Goal: Task Accomplishment & Management: Manage account settings

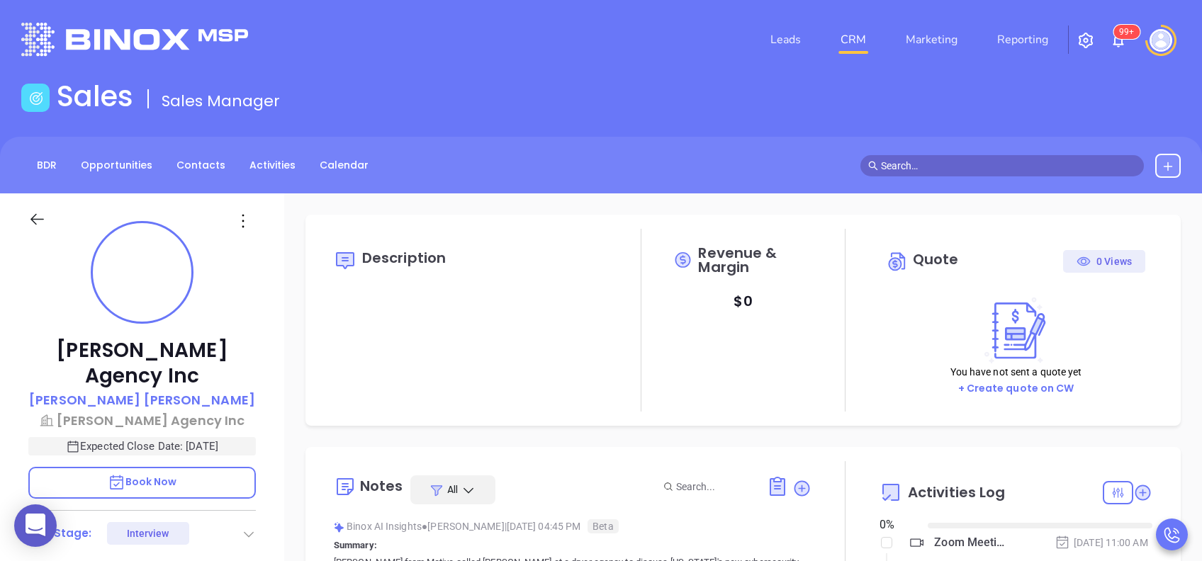
type input "[DATE]"
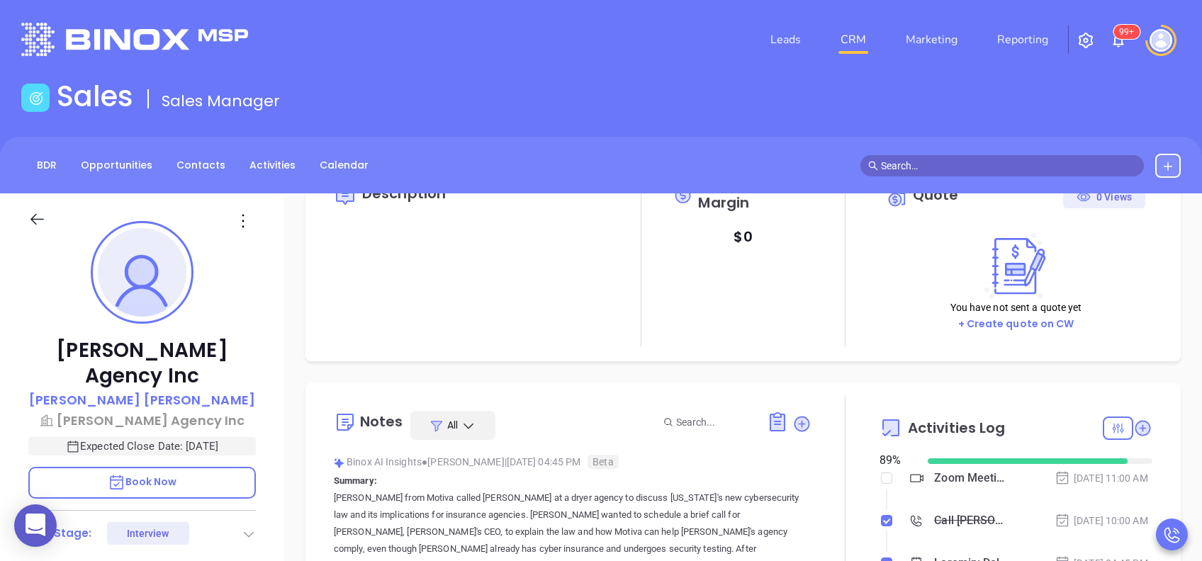
scroll to position [94, 0]
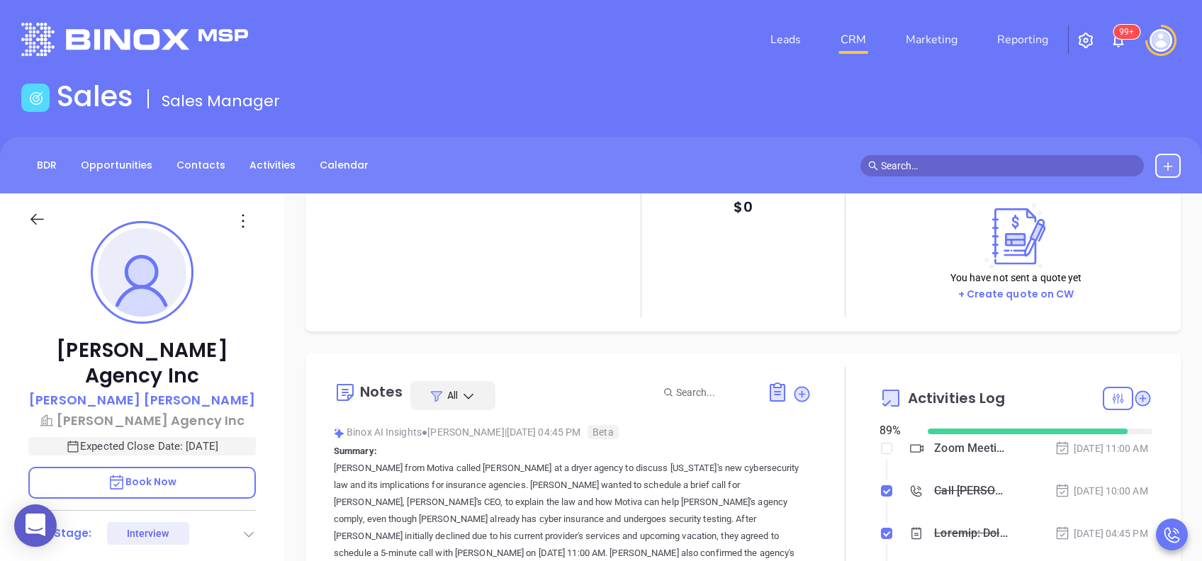
type input "[PERSON_NAME]"
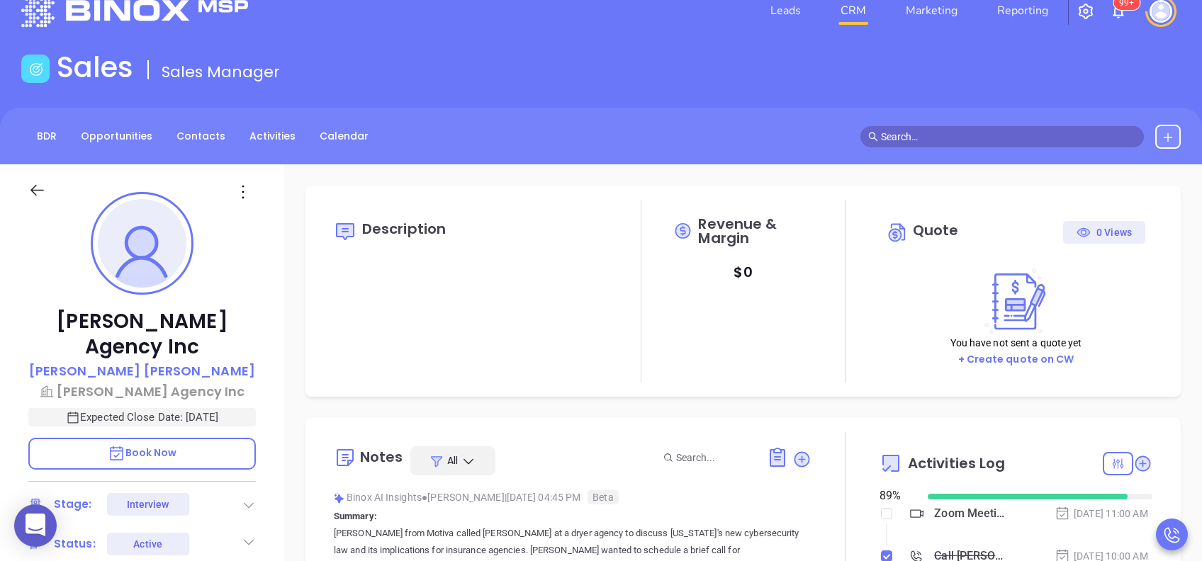
scroll to position [0, 0]
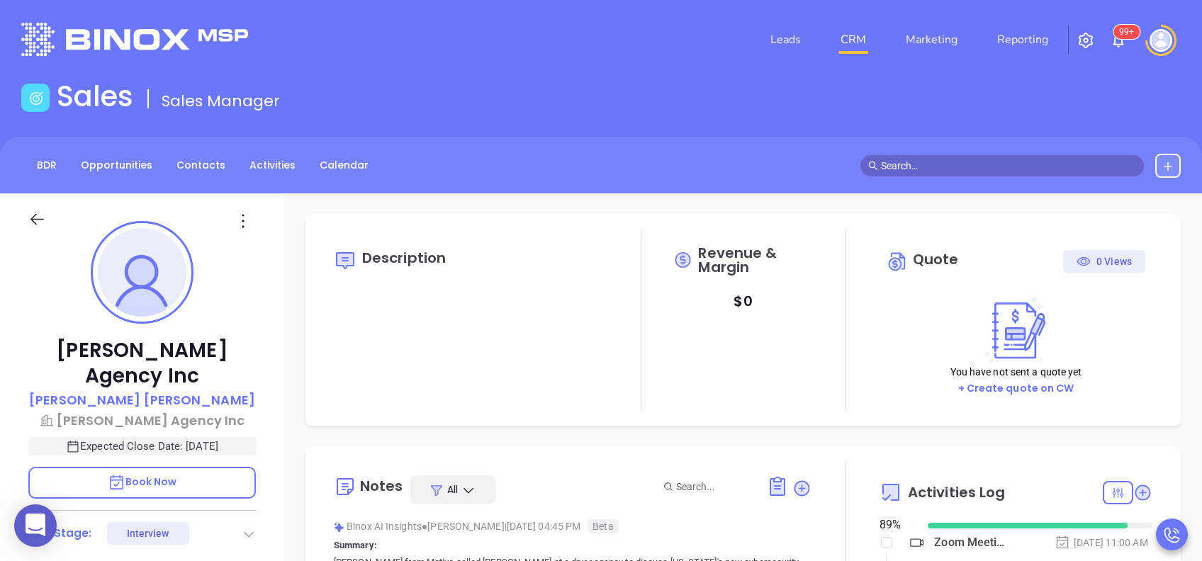
click at [852, 34] on link "CRM" at bounding box center [853, 40] width 37 height 28
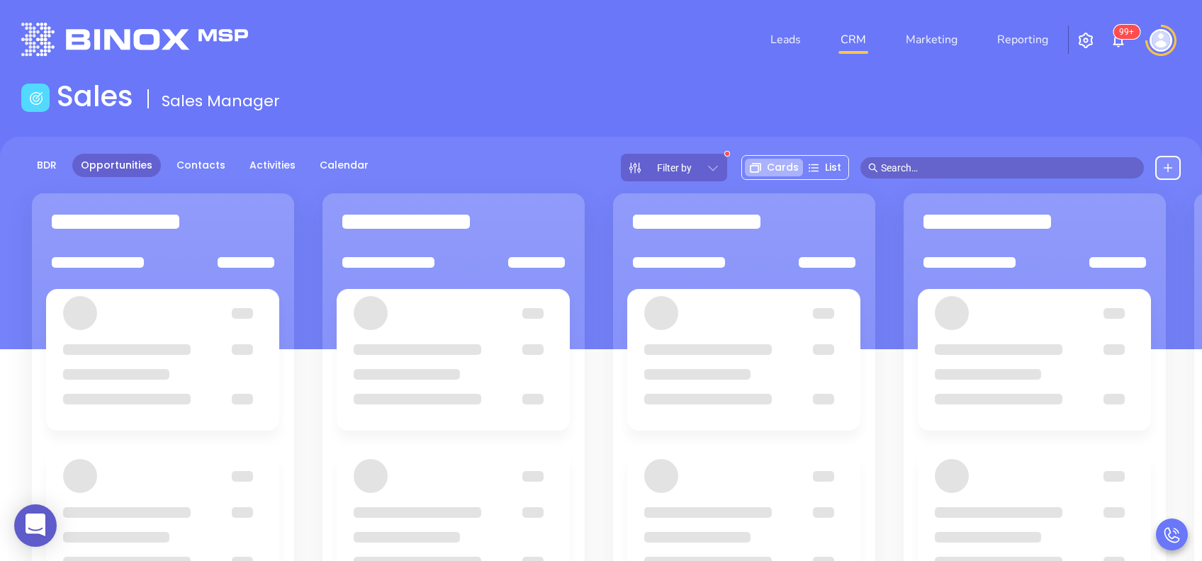
click at [718, 167] on icon at bounding box center [713, 168] width 10 height 6
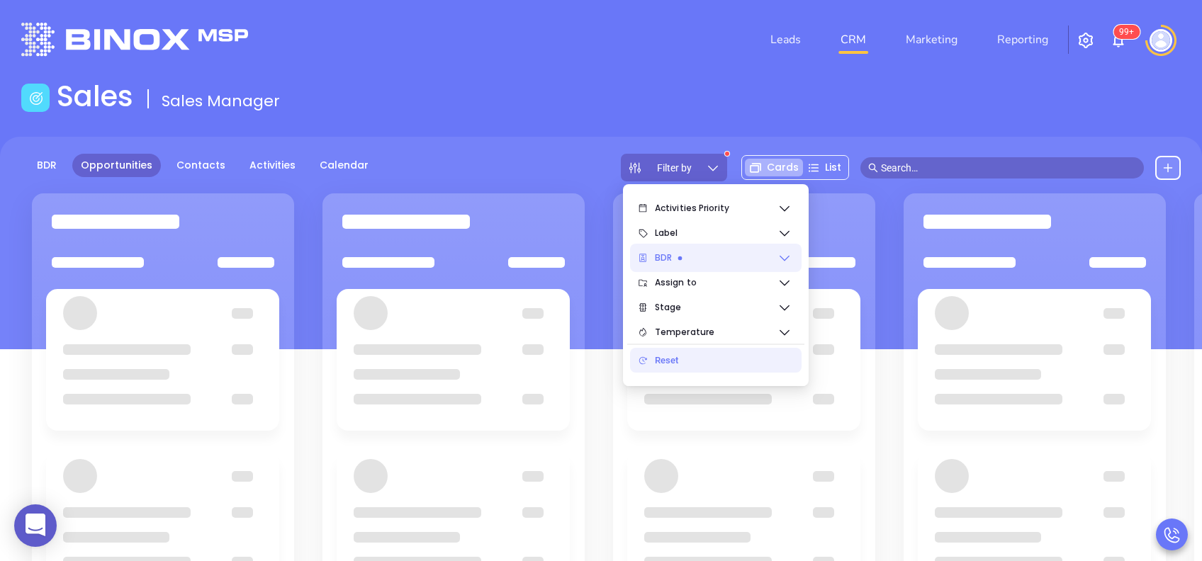
click at [711, 254] on span "BDR" at bounding box center [716, 258] width 123 height 28
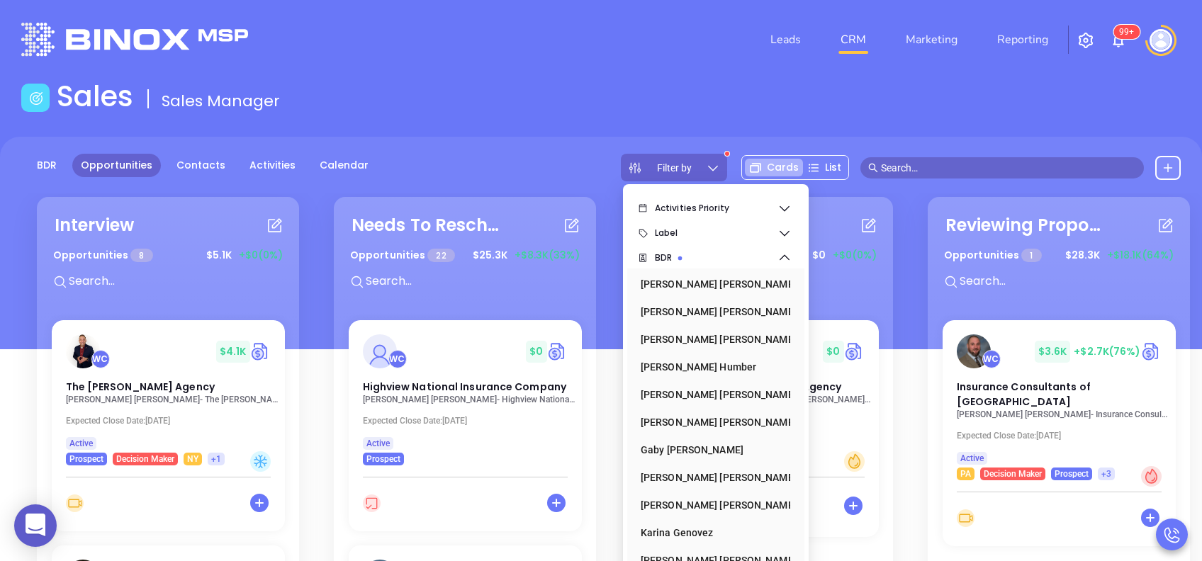
click at [729, 154] on sup at bounding box center [727, 154] width 4 height 4
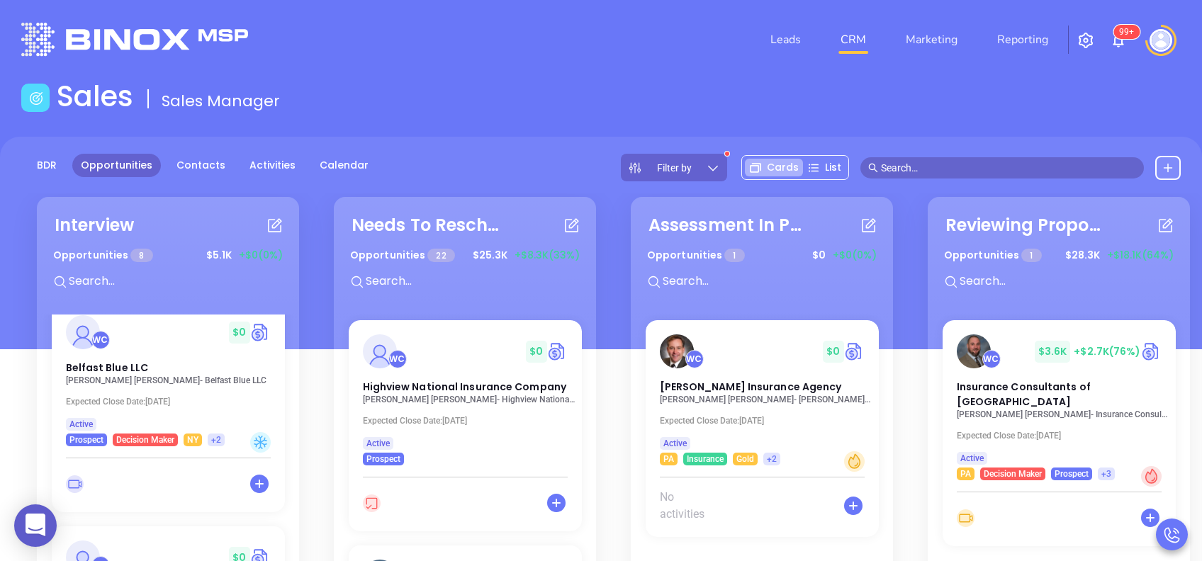
scroll to position [906, 0]
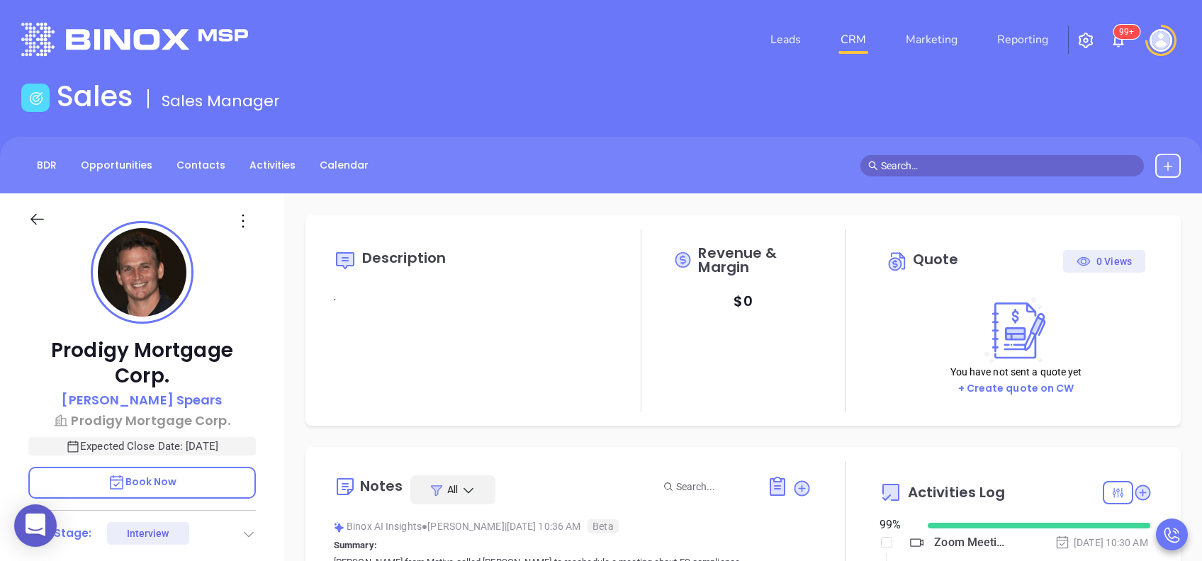
type input "[DATE]"
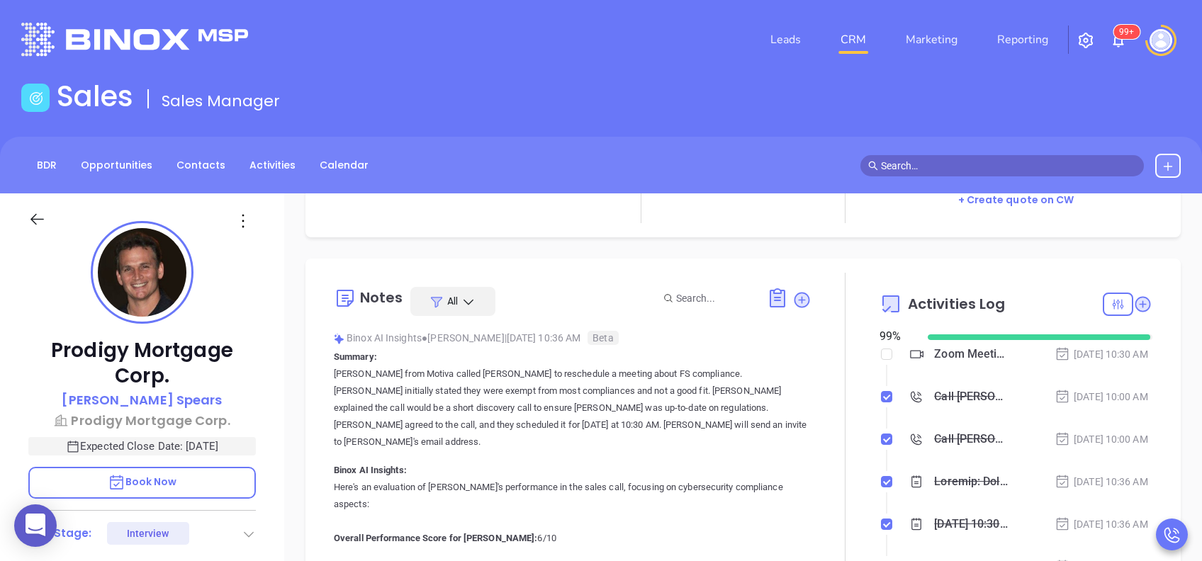
scroll to position [94, 0]
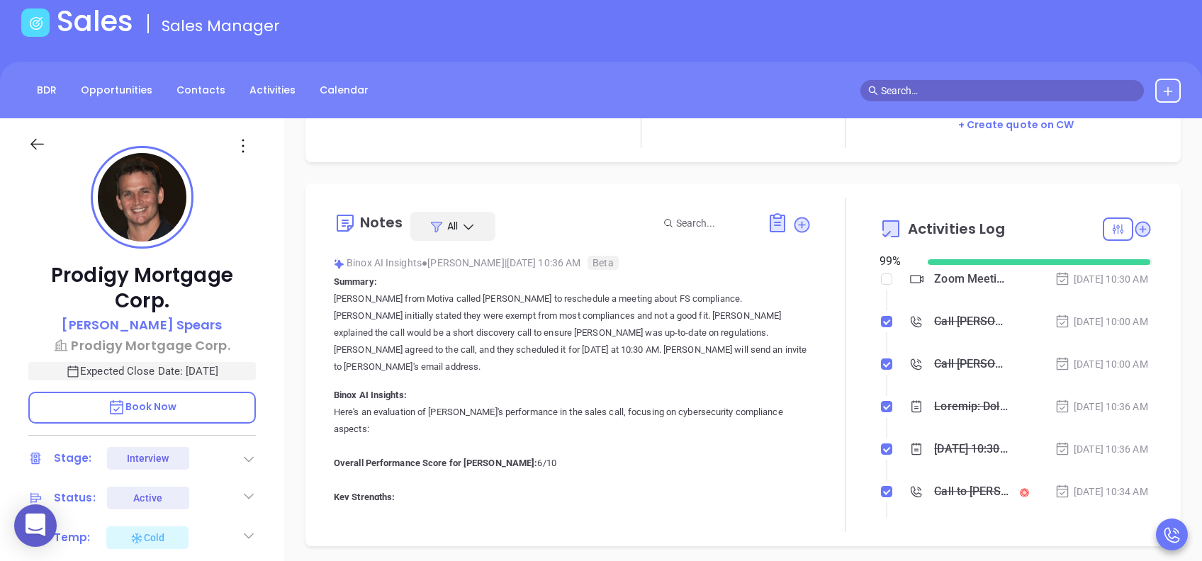
type input "[PERSON_NAME]"
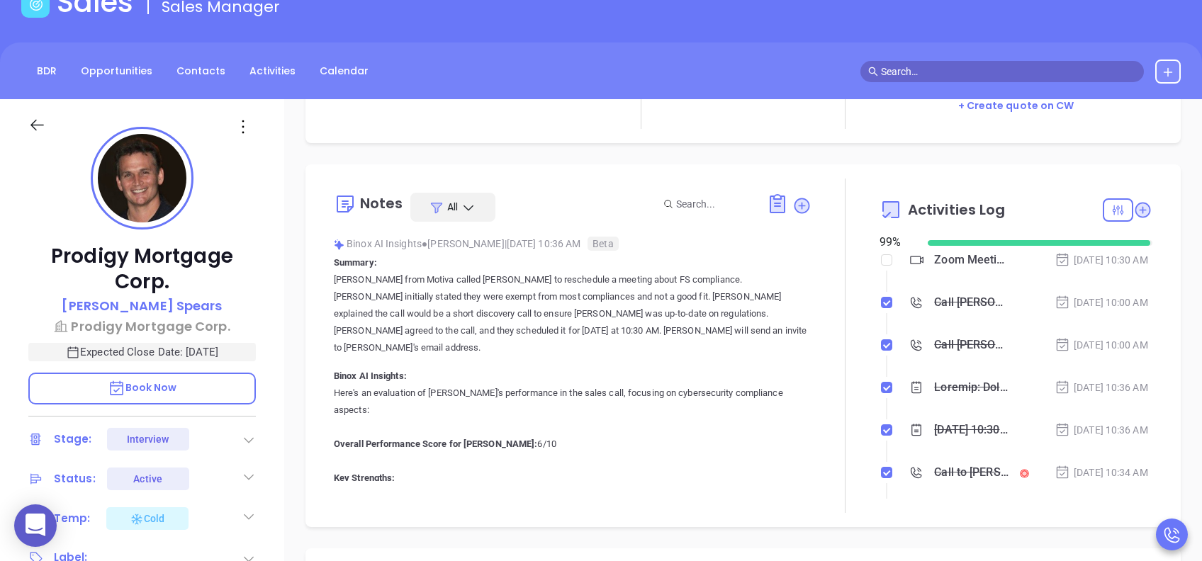
scroll to position [0, 0]
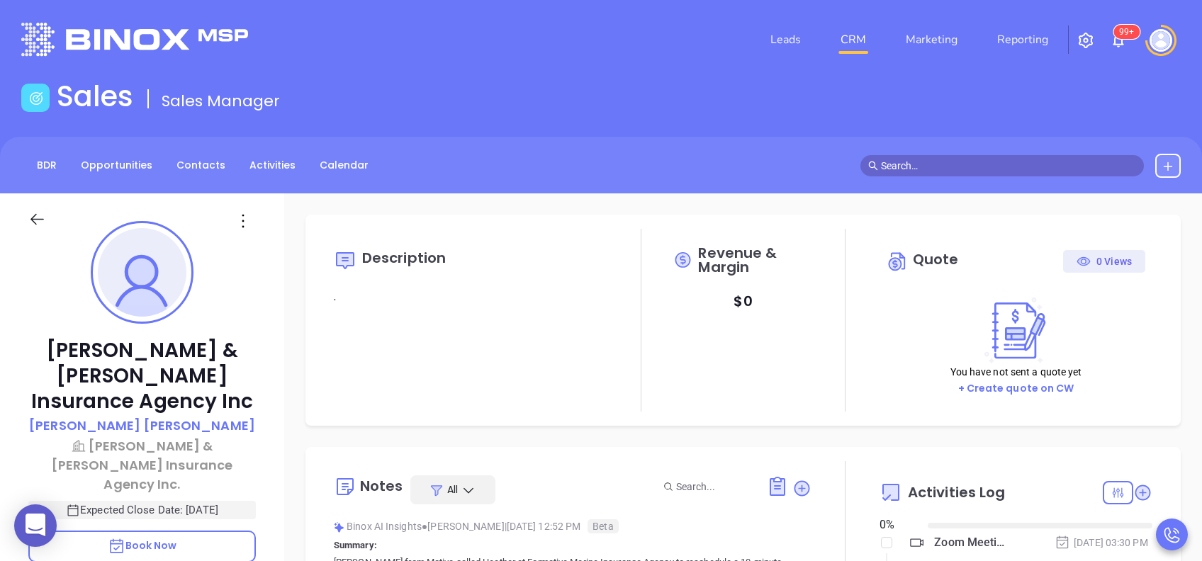
type input "[DATE]"
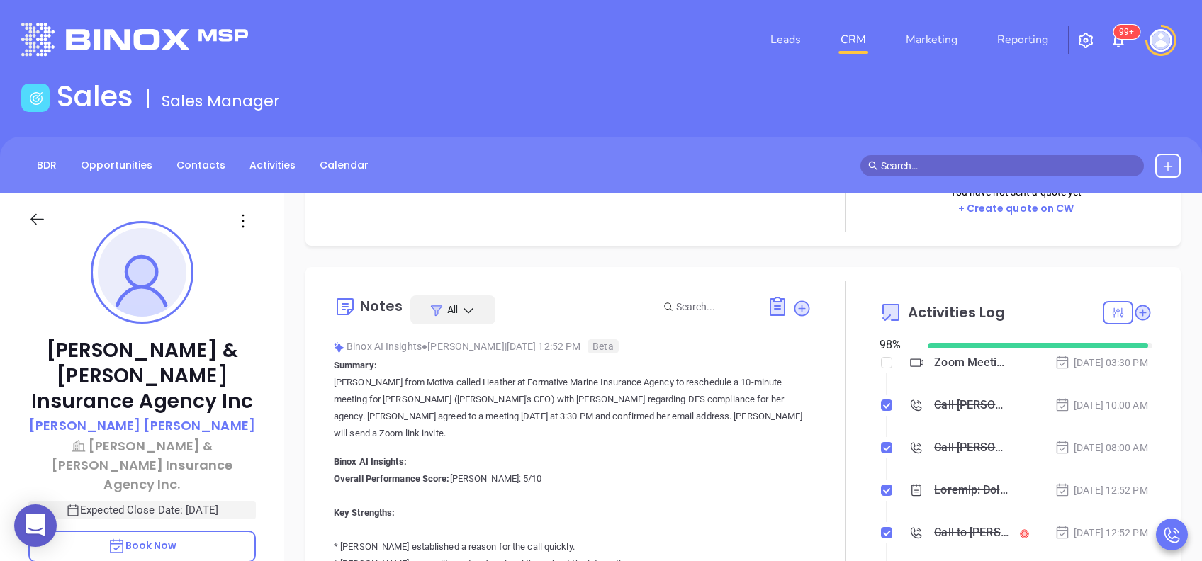
scroll to position [188, 0]
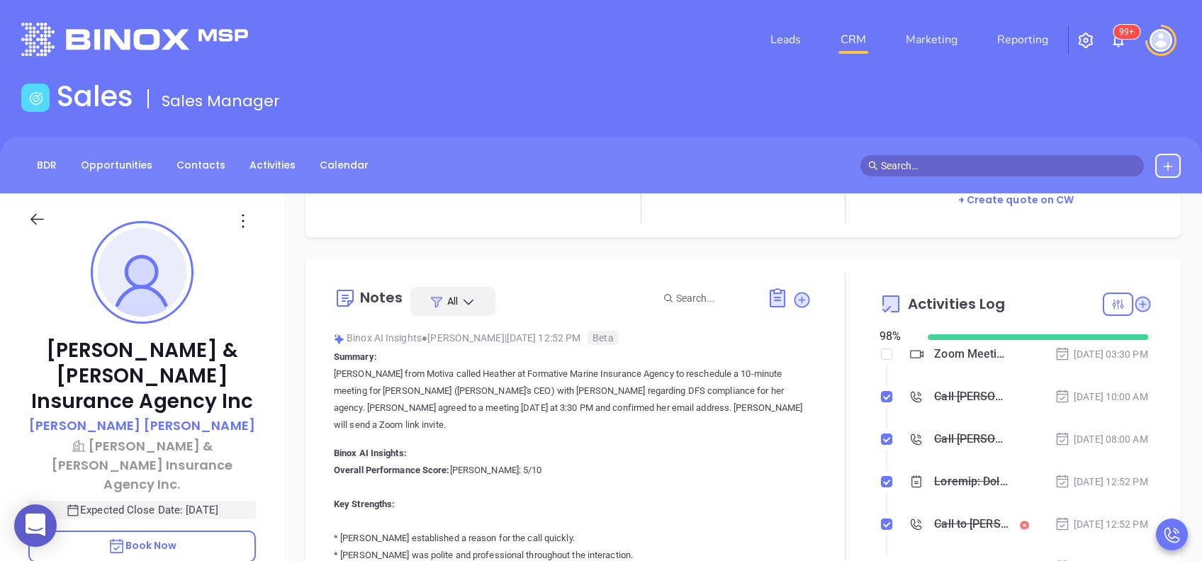
type input "[PERSON_NAME]"
